Goal: Task Accomplishment & Management: Manage account settings

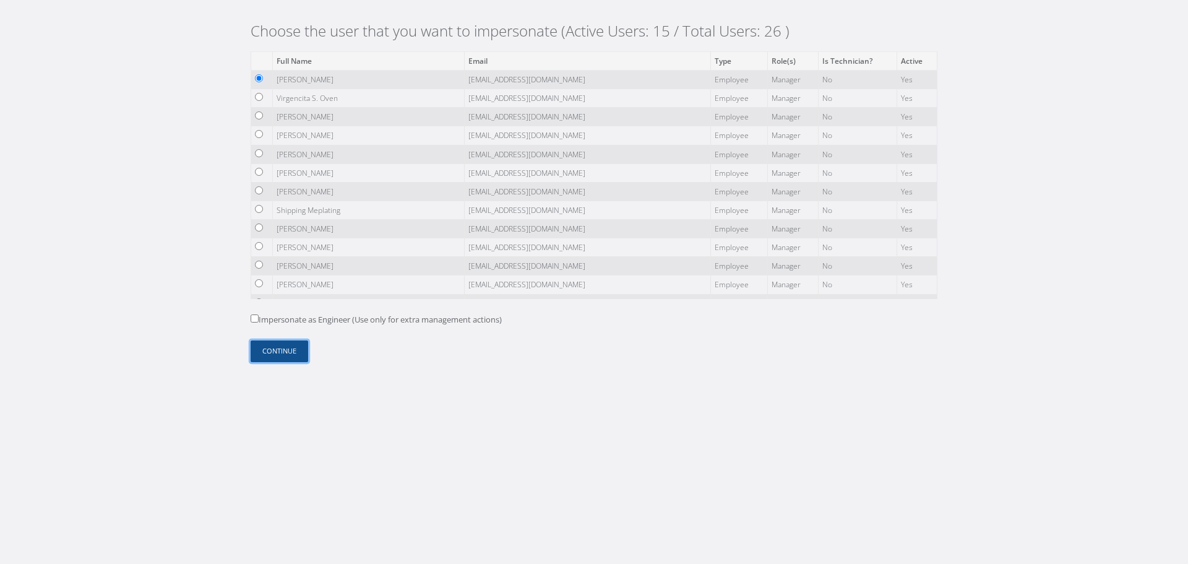
click at [279, 349] on button "Continue" at bounding box center [280, 351] width 58 height 22
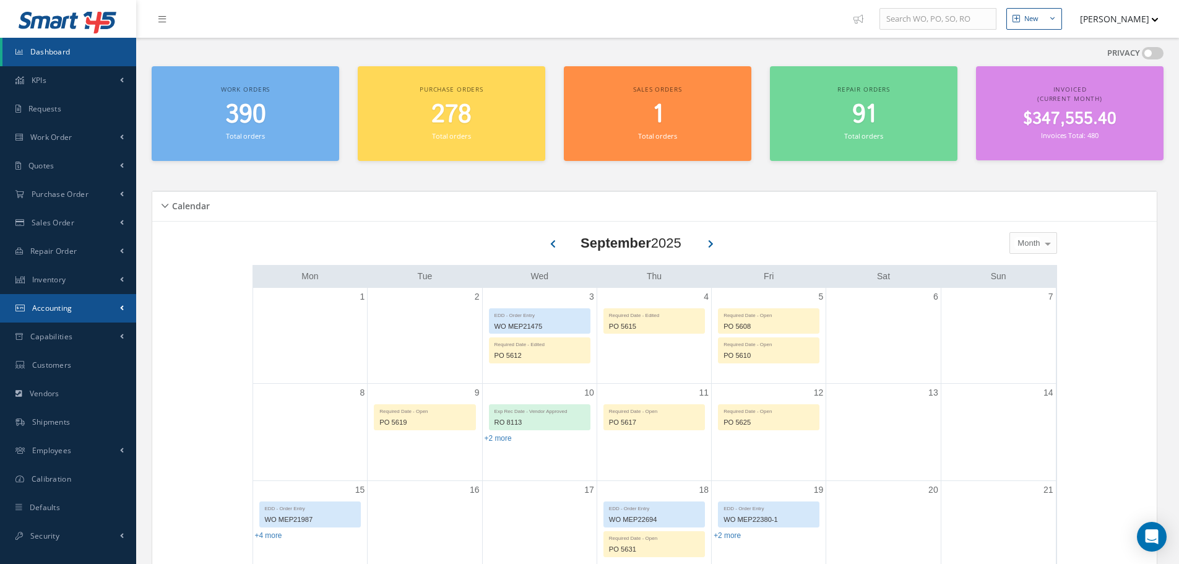
click at [105, 299] on link "Accounting" at bounding box center [68, 308] width 136 height 28
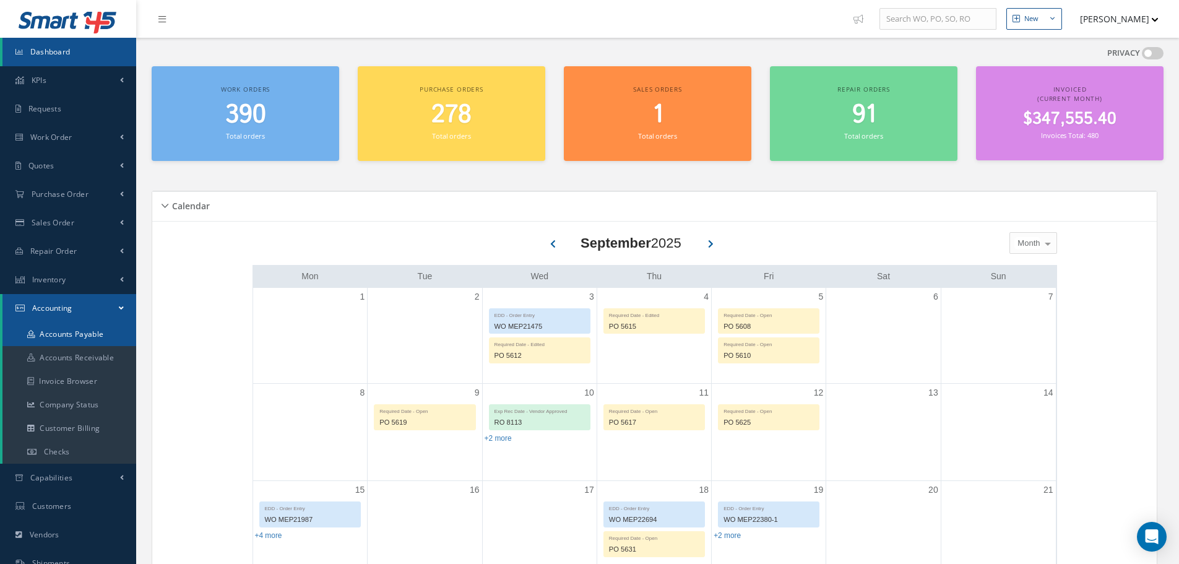
drag, startPoint x: 103, startPoint y: 335, endPoint x: 142, endPoint y: 314, distance: 44.8
click at [102, 335] on link "Accounts Payable" at bounding box center [69, 334] width 134 height 24
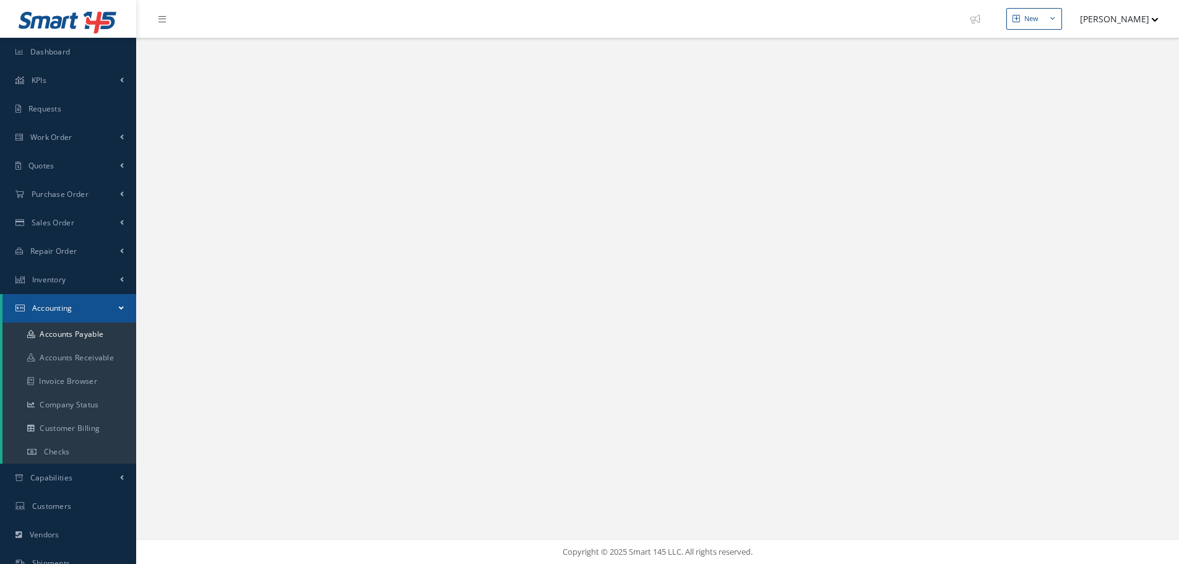
select select "25"
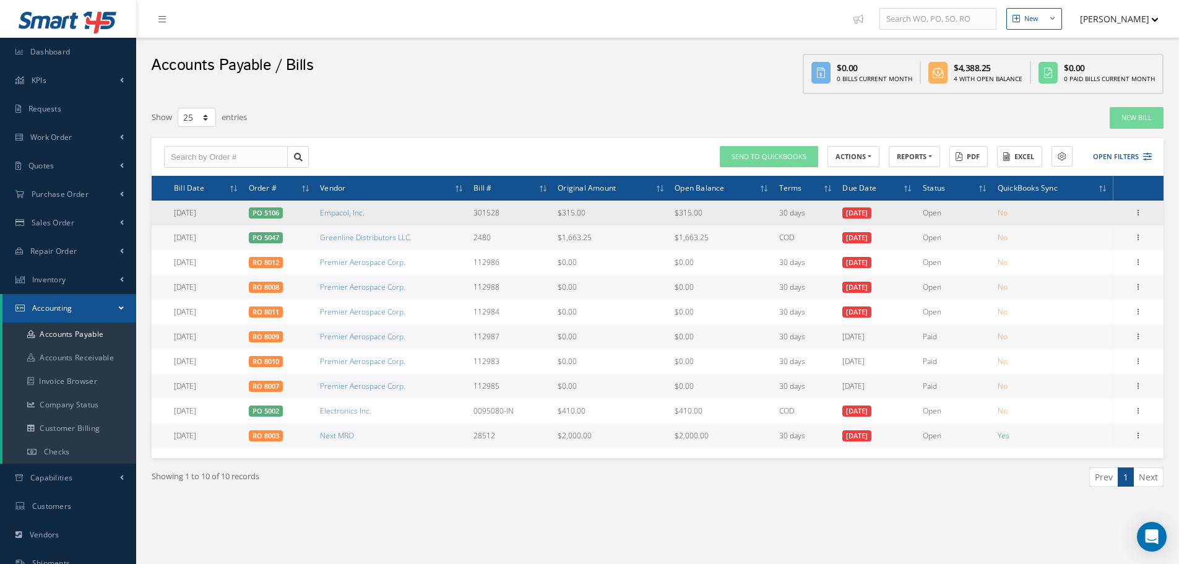
click at [1133, 211] on icon at bounding box center [1138, 212] width 12 height 10
click at [1098, 234] on link "Manage Payments" at bounding box center [1081, 237] width 98 height 16
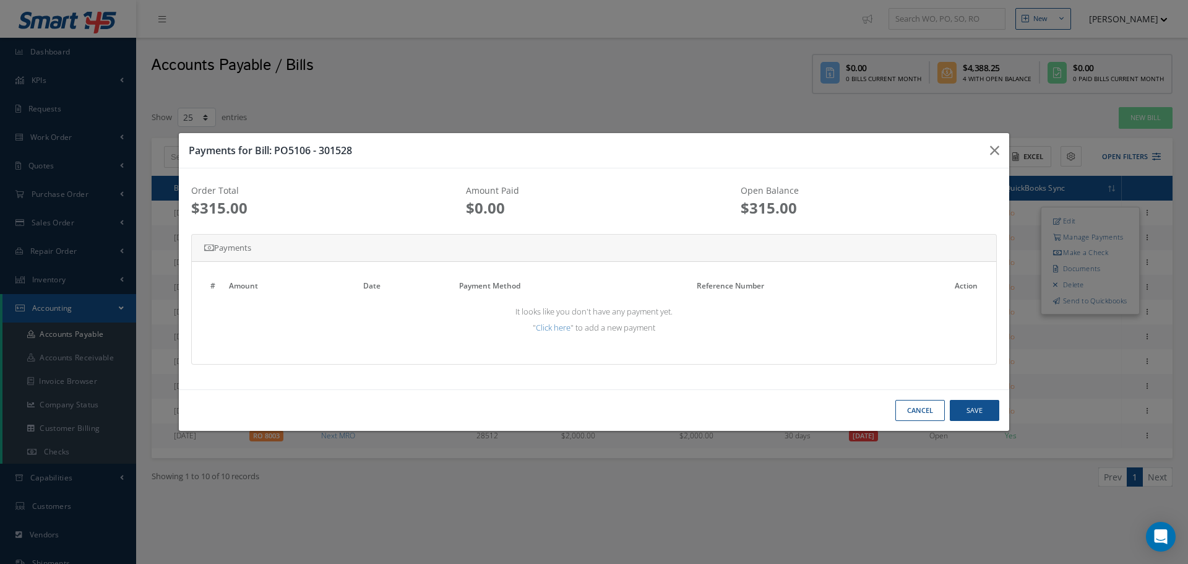
click at [557, 330] on link "Click here" at bounding box center [553, 327] width 35 height 11
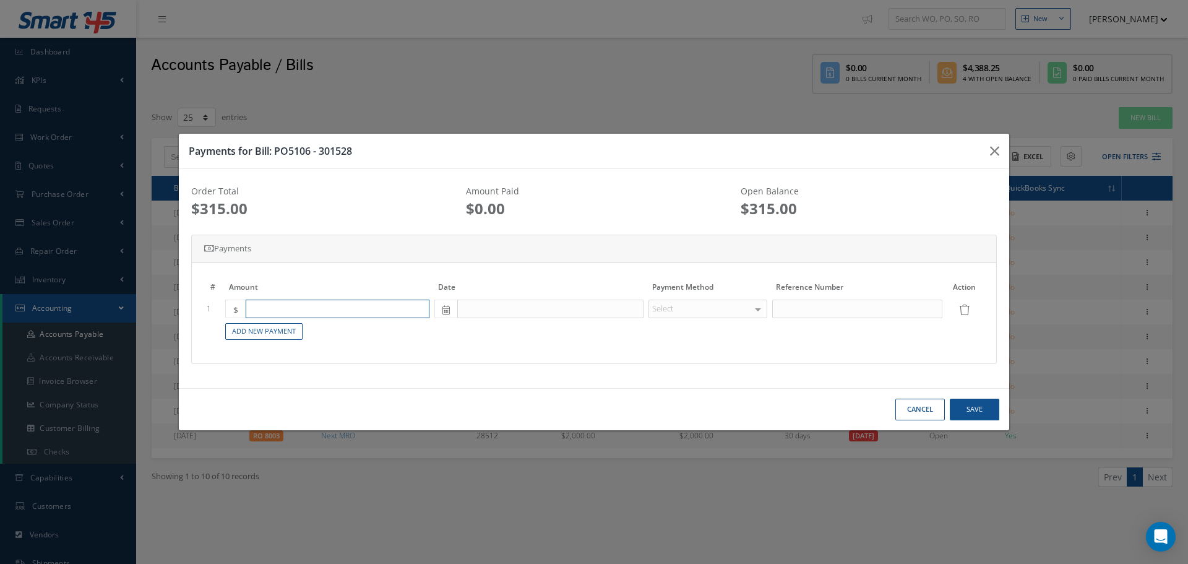
click at [268, 307] on input "number" at bounding box center [338, 308] width 184 height 19
drag, startPoint x: 280, startPoint y: 309, endPoint x: 211, endPoint y: 314, distance: 68.8
click at [211, 314] on tr "1 $ 500 Select Credit Card Check Cash Wire Transfer No elements found. List is …" at bounding box center [594, 308] width 780 height 21
type input "100"
click at [504, 300] on body "Smart 145 Dashboard KPIs Work Order Accounting Requests Work Order Work Order W…" at bounding box center [594, 282] width 1188 height 564
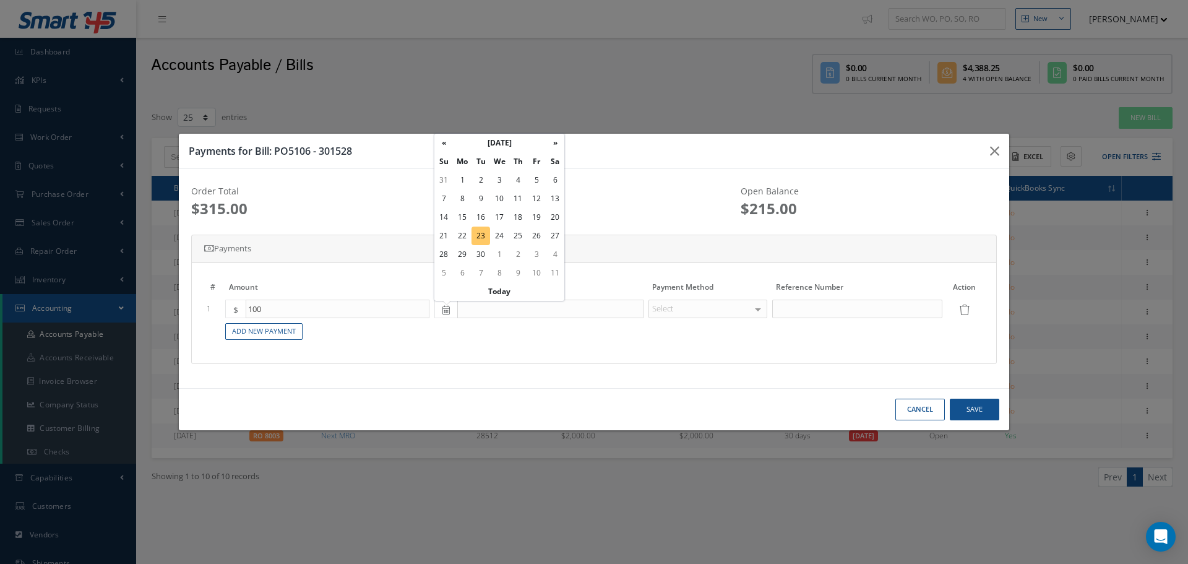
click at [478, 233] on td "23" at bounding box center [480, 235] width 19 height 19
type input "09/23/2025"
click at [740, 306] on div "Select" at bounding box center [707, 308] width 119 height 19
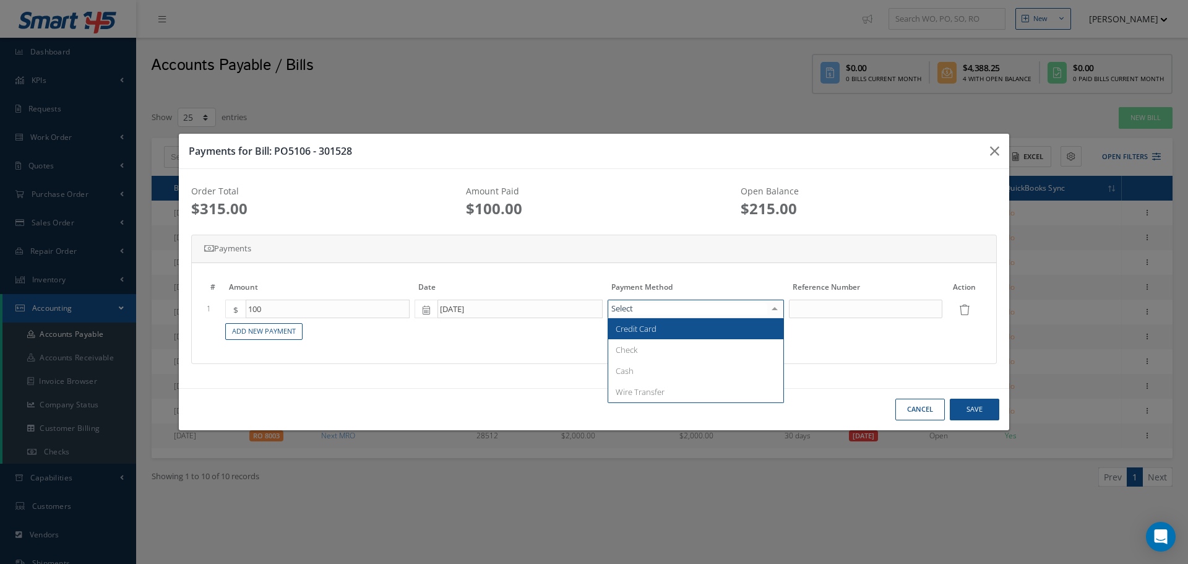
click at [721, 322] on span "Credit Card" at bounding box center [696, 328] width 176 height 21
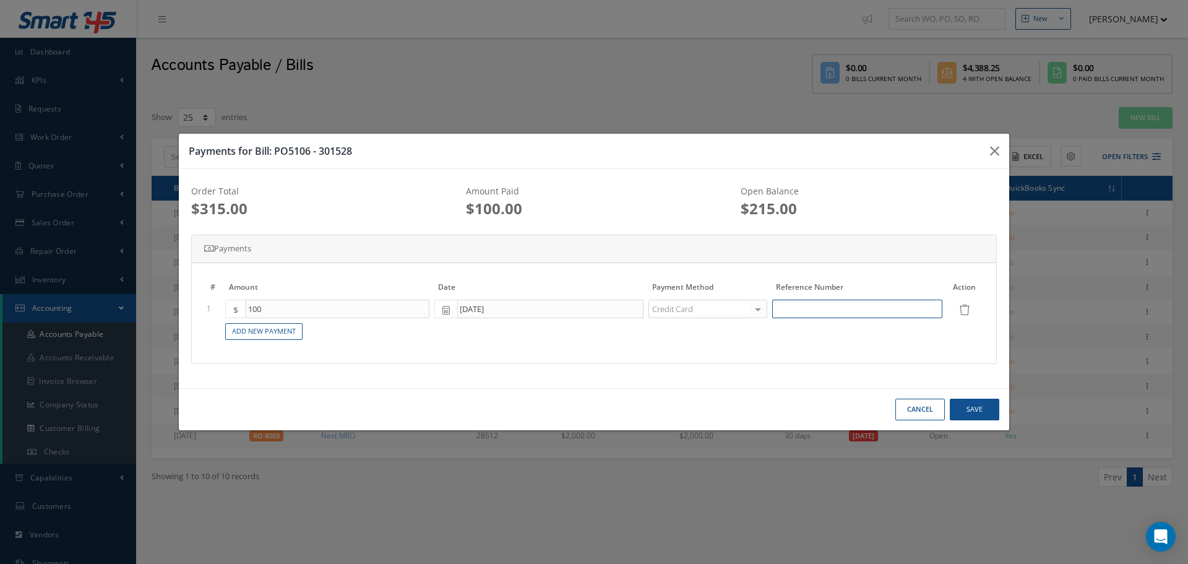
click at [864, 307] on input at bounding box center [857, 308] width 170 height 19
type input "778987"
click at [919, 407] on button "Cancel" at bounding box center [919, 409] width 49 height 22
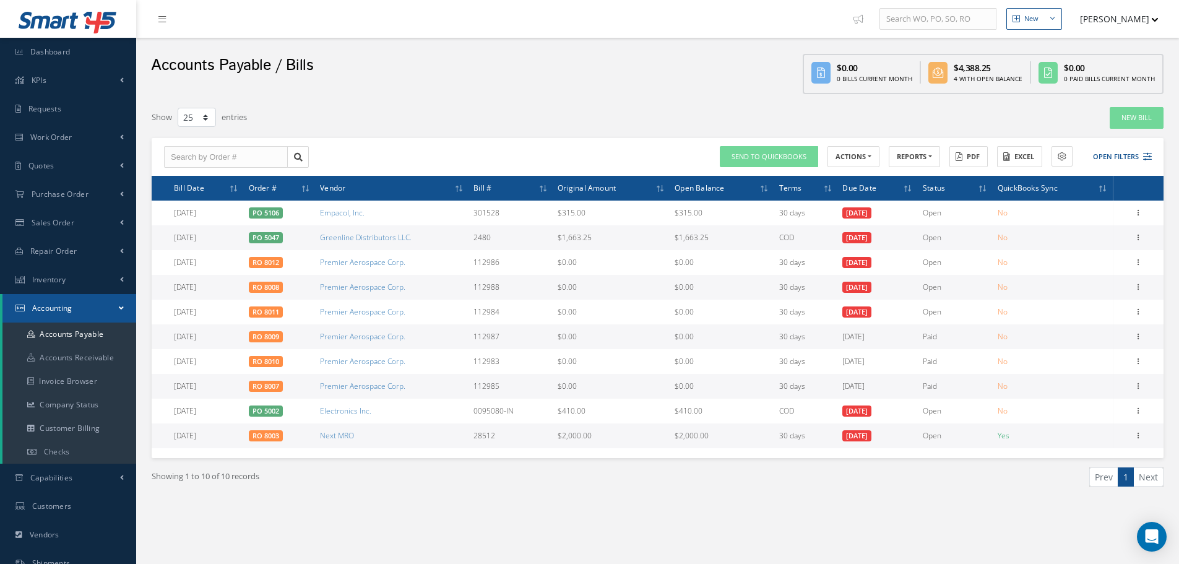
click at [1130, 19] on button "[PERSON_NAME]" at bounding box center [1113, 19] width 90 height 24
click at [1103, 148] on link "Logout" at bounding box center [1108, 146] width 99 height 21
